Goal: Browse casually: Explore the website without a specific task or goal

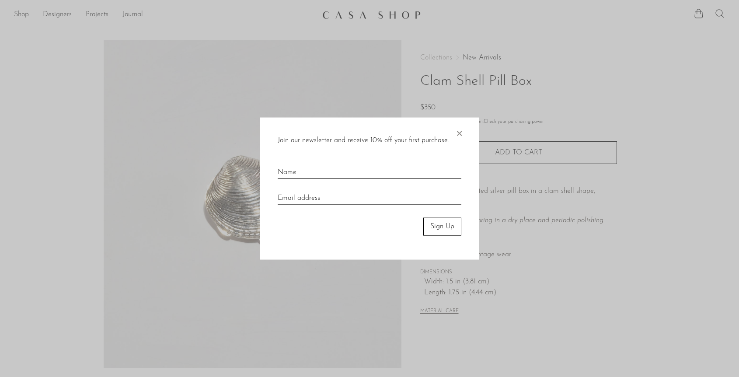
click at [461, 133] on span "×" at bounding box center [459, 132] width 9 height 28
